Goal: Task Accomplishment & Management: Manage account settings

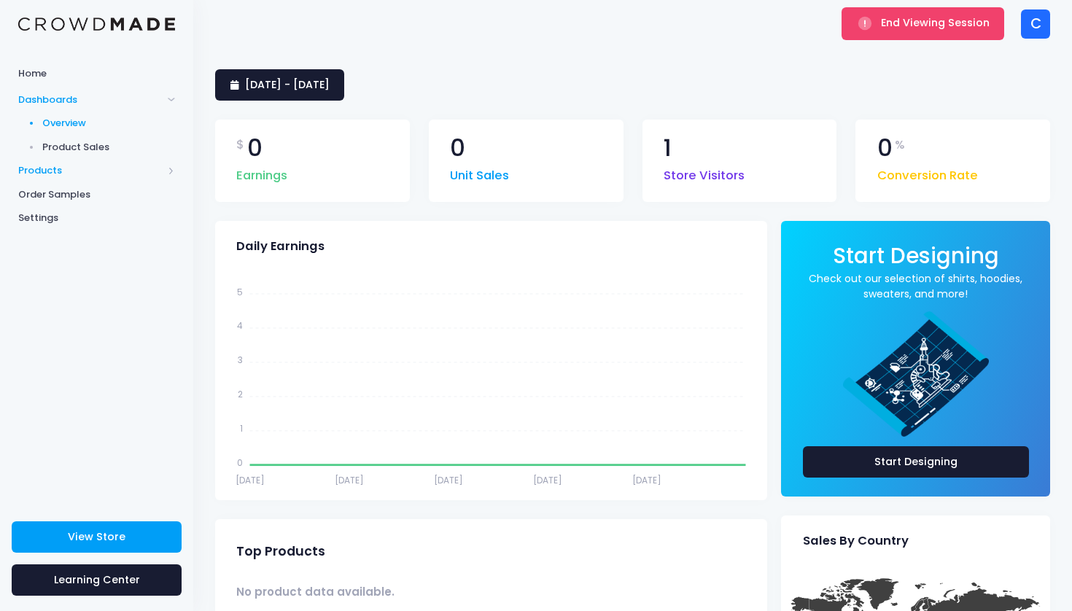
click at [51, 171] on span "Products" at bounding box center [90, 170] width 144 height 15
click at [80, 168] on span "Product Editor" at bounding box center [108, 170] width 133 height 15
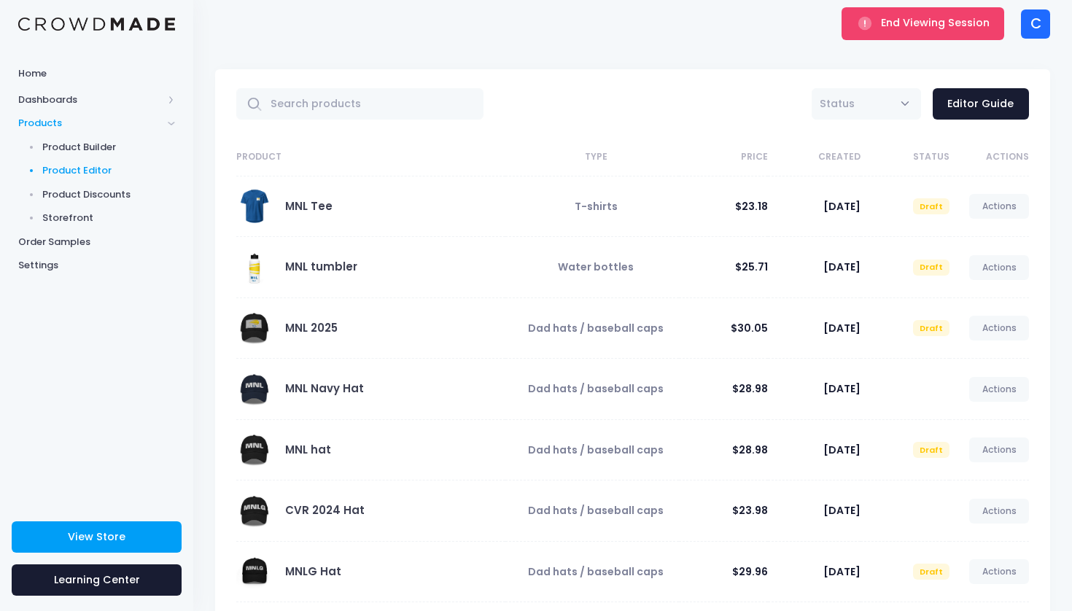
click at [850, 157] on th "Created" at bounding box center [814, 158] width 93 height 38
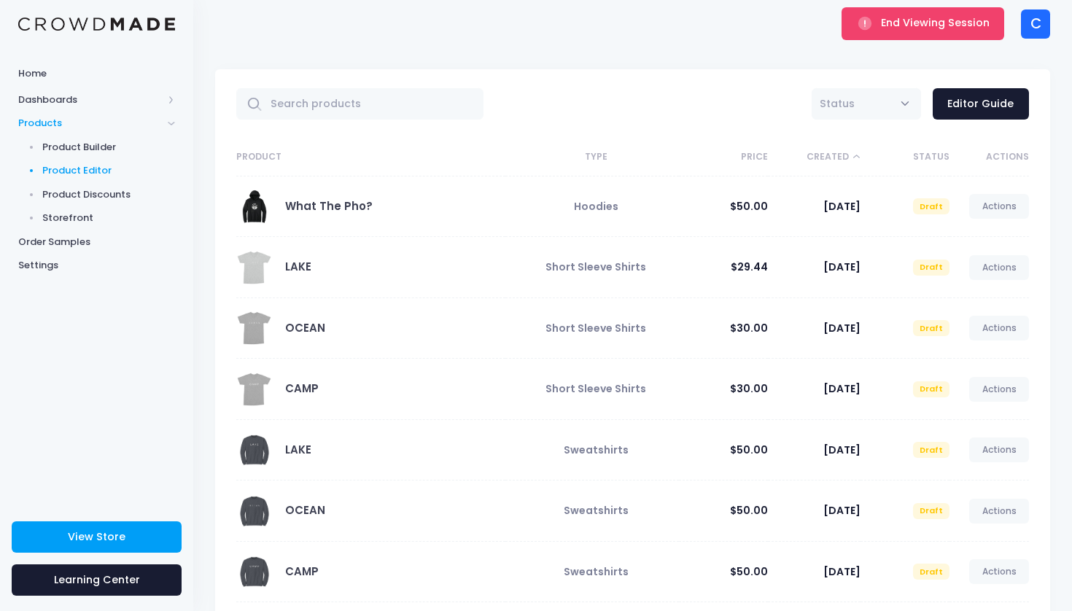
click at [845, 154] on th "Created" at bounding box center [814, 158] width 93 height 38
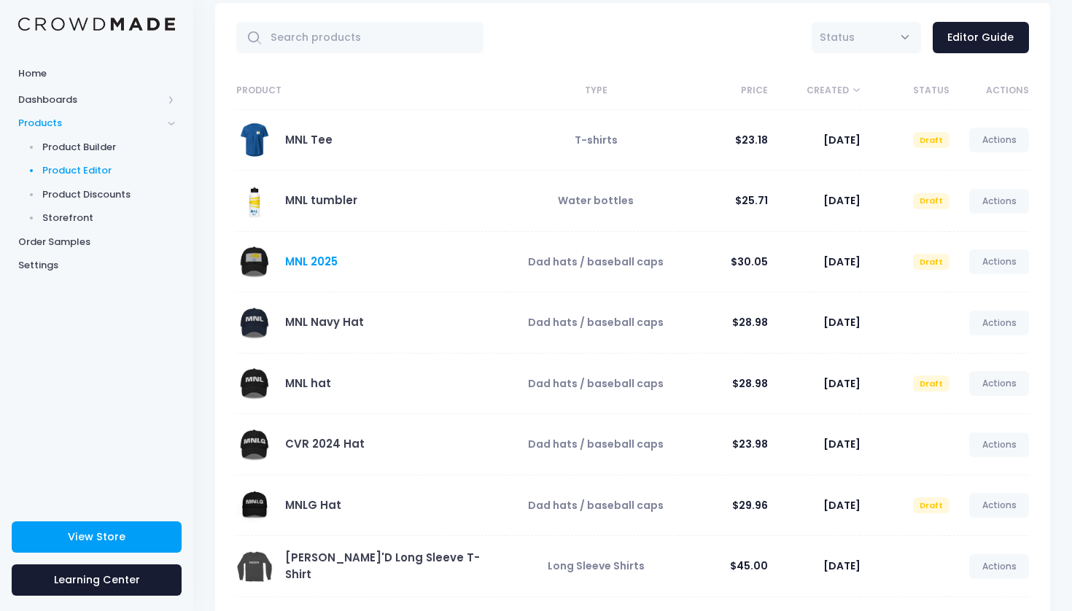
scroll to position [83, 0]
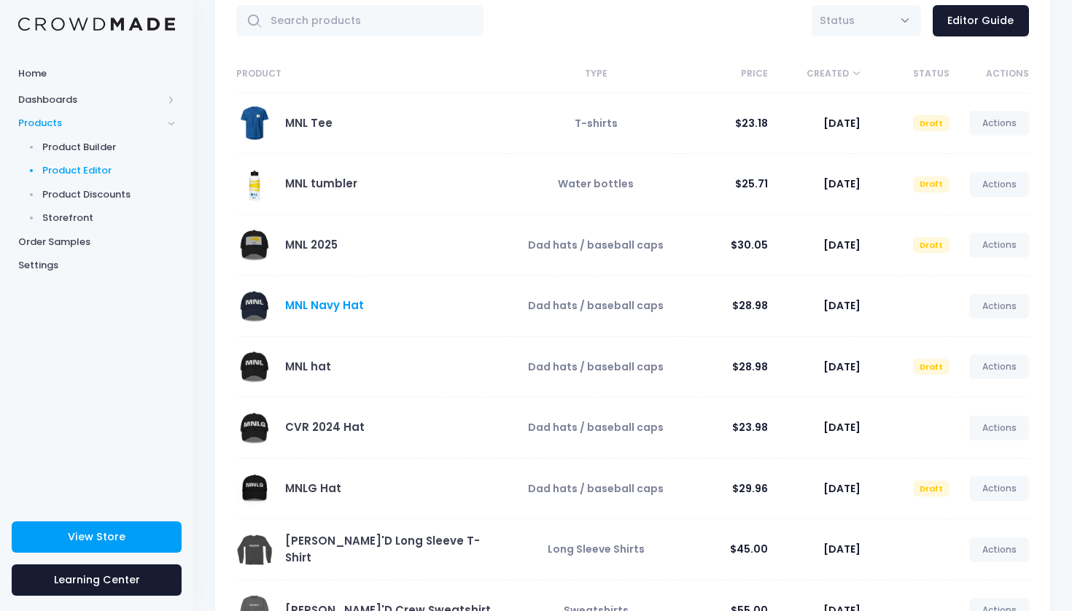
click at [343, 304] on link "MNL Navy Hat" at bounding box center [324, 305] width 79 height 15
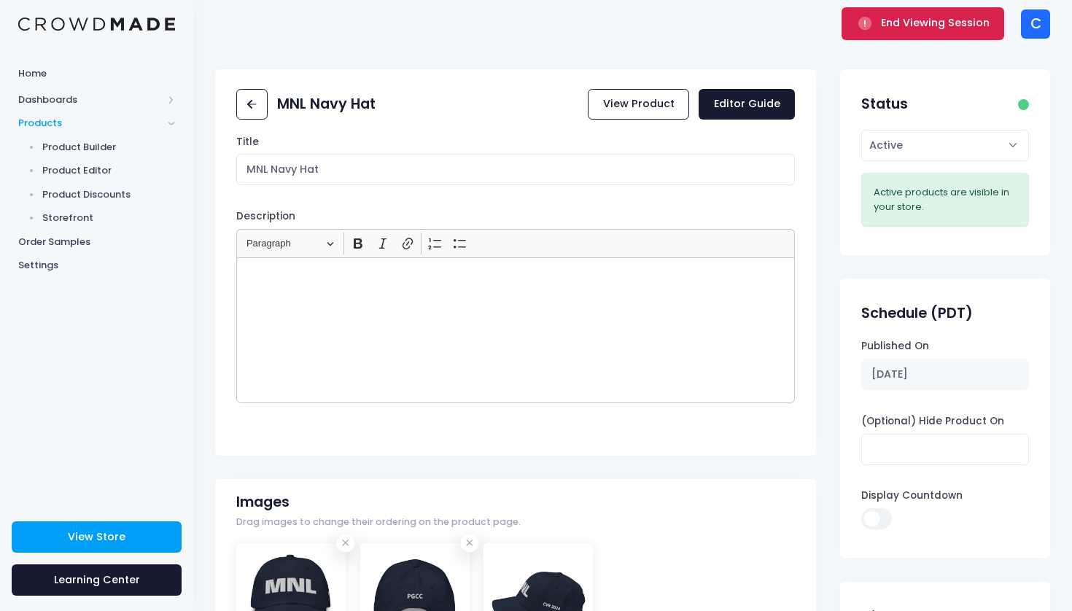
click at [896, 32] on button "End Viewing Session" at bounding box center [923, 23] width 163 height 32
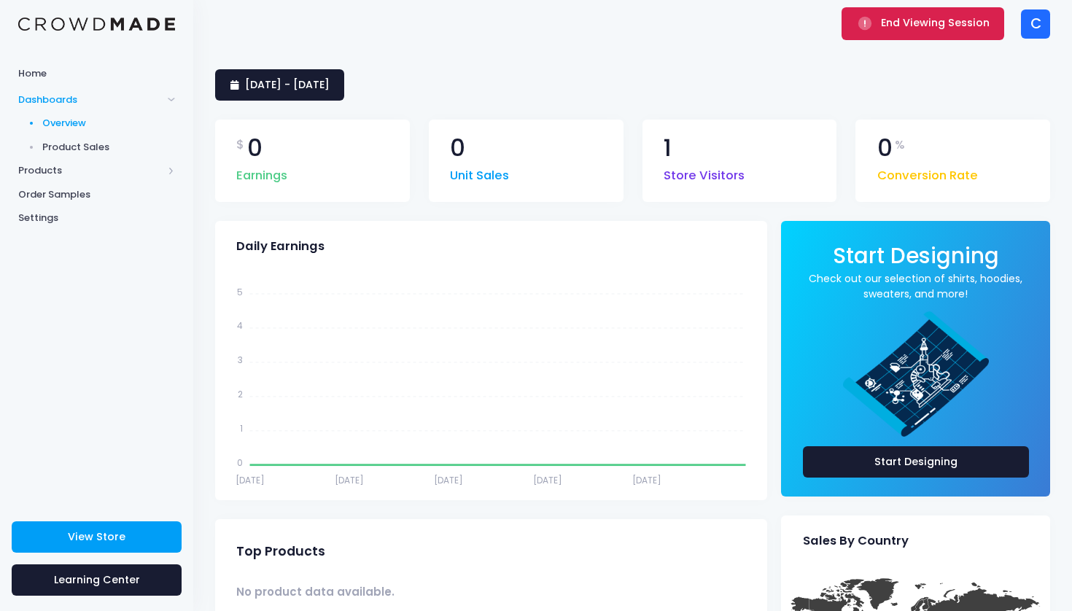
click at [881, 16] on button "End Viewing Session" at bounding box center [923, 23] width 163 height 32
click at [60, 171] on span "Products" at bounding box center [90, 170] width 144 height 15
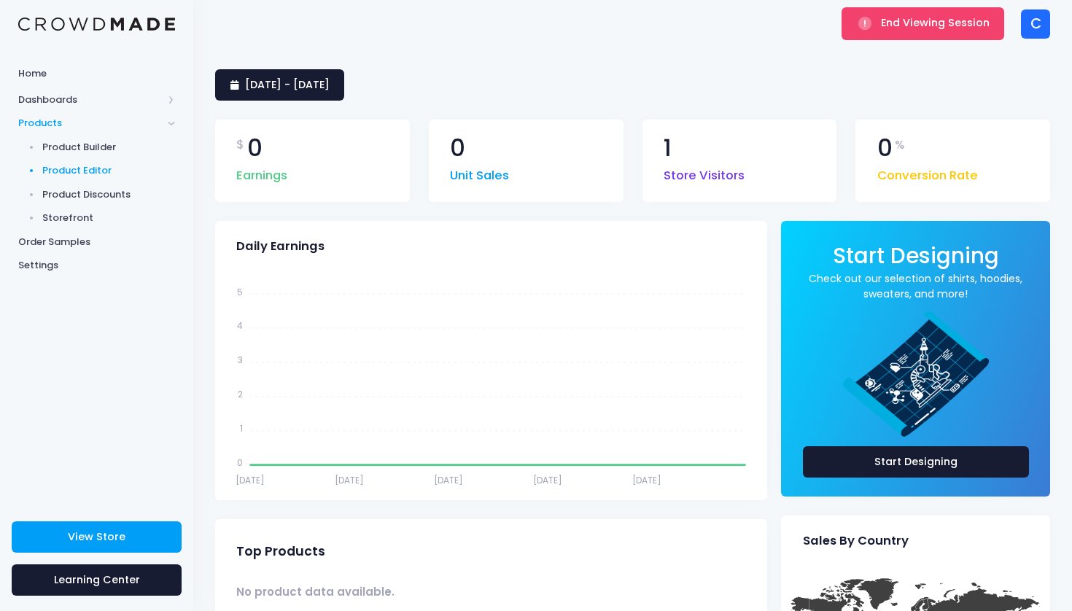
click at [100, 166] on span "Product Editor" at bounding box center [108, 170] width 133 height 15
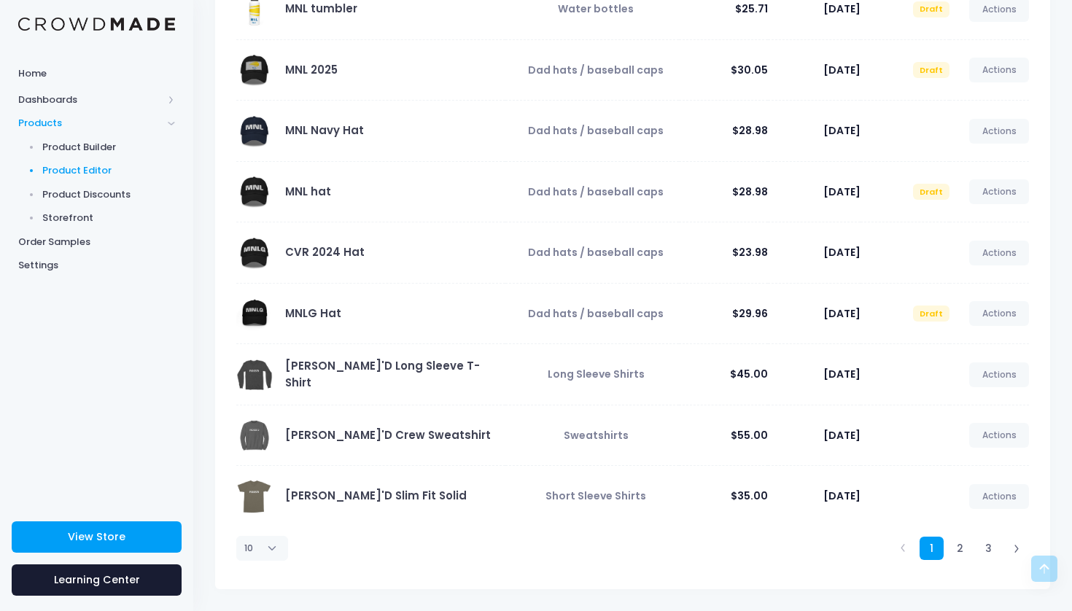
scroll to position [258, 0]
click at [959, 551] on link "2" at bounding box center [960, 549] width 24 height 24
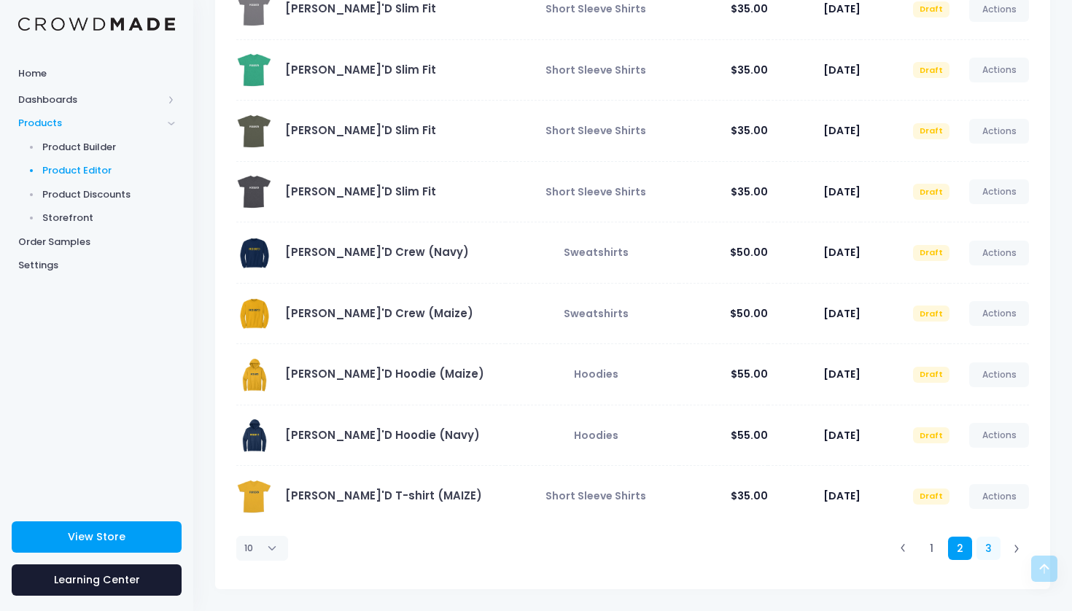
click at [988, 540] on link "3" at bounding box center [989, 549] width 24 height 24
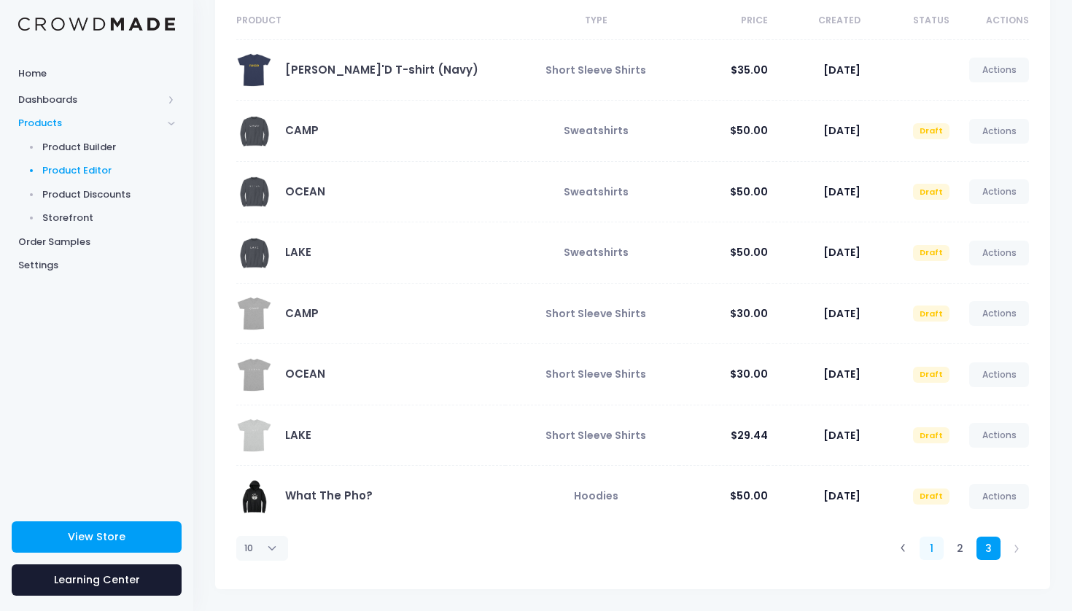
click at [929, 549] on link "1" at bounding box center [932, 549] width 24 height 24
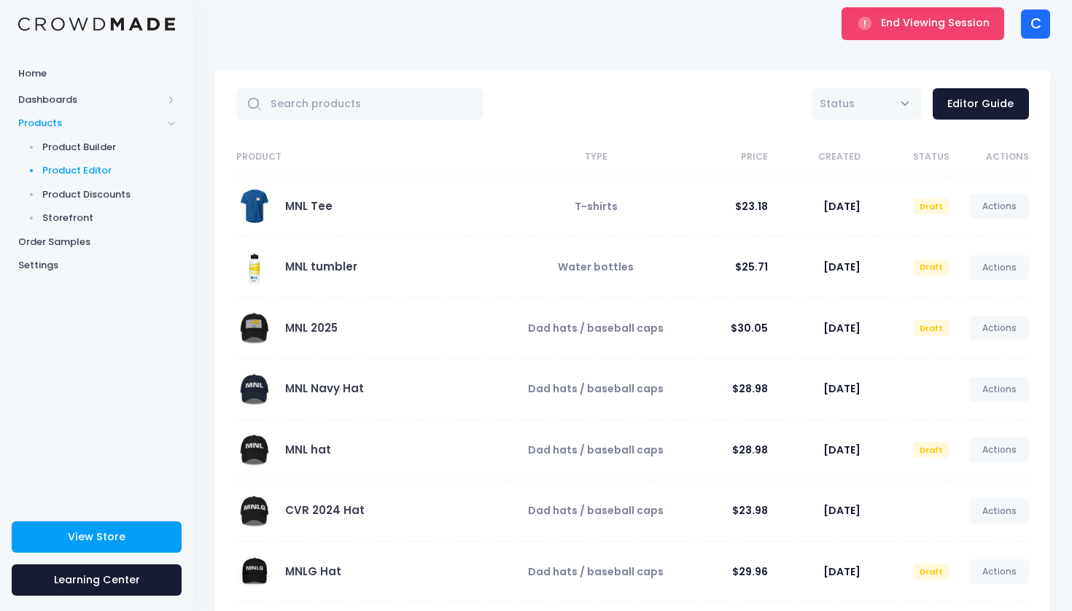
scroll to position [0, 0]
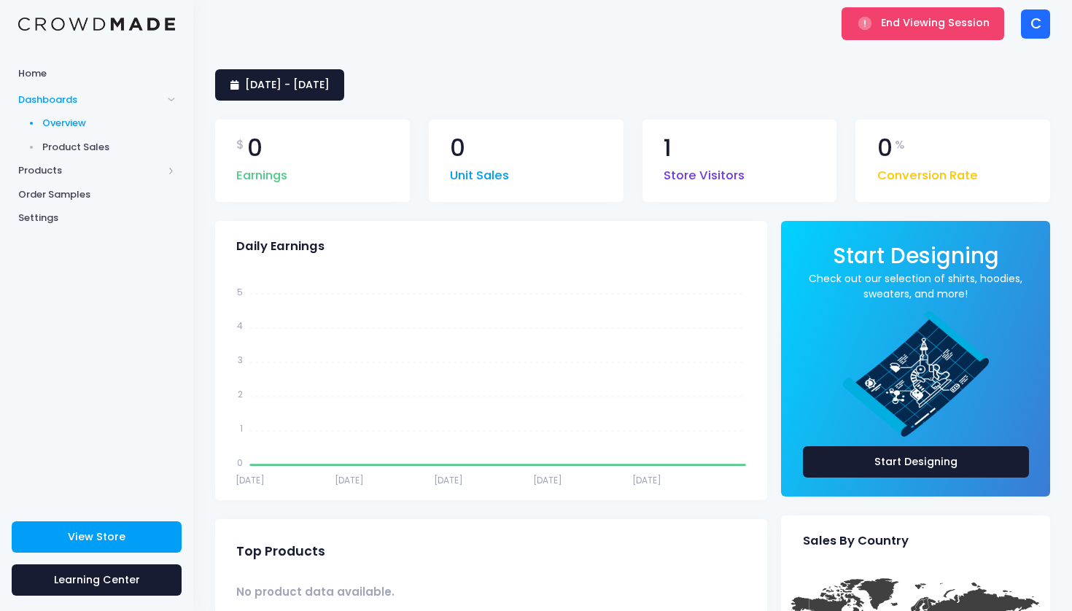
click at [915, 47] on div "End Viewing Session" at bounding box center [923, 23] width 172 height 47
click at [934, 29] on span "End Viewing Session" at bounding box center [935, 22] width 109 height 15
